Goal: Navigation & Orientation: Understand site structure

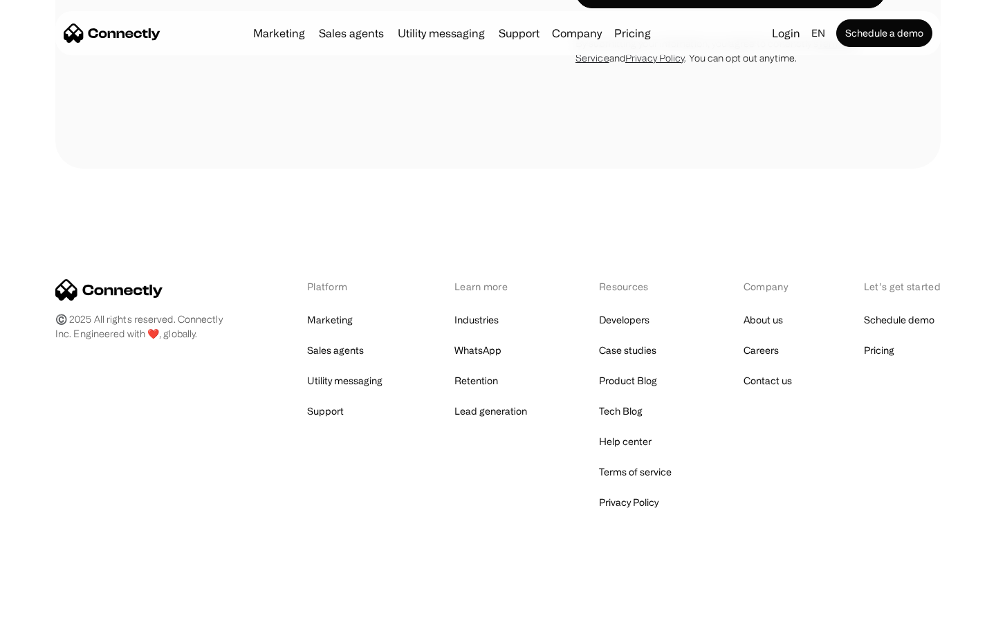
scroll to position [3644, 0]
